Goal: Task Accomplishment & Management: Manage account settings

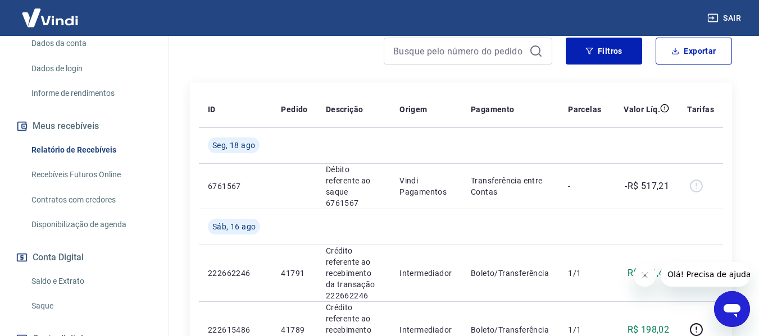
scroll to position [168, 0]
click at [49, 304] on link "Saque" at bounding box center [90, 305] width 127 height 23
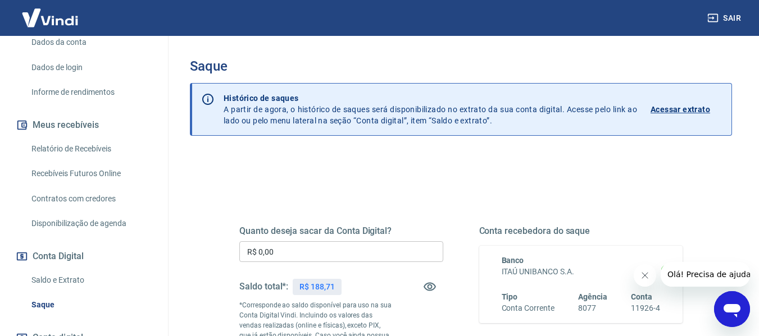
click at [91, 146] on link "Relatório de Recebíveis" at bounding box center [90, 149] width 127 height 23
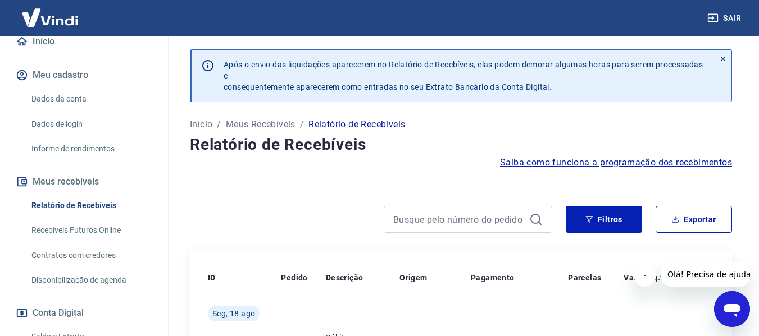
scroll to position [112, 0]
click at [65, 228] on link "Recebíveis Futuros Online" at bounding box center [90, 229] width 127 height 23
